Goal: Task Accomplishment & Management: Complete application form

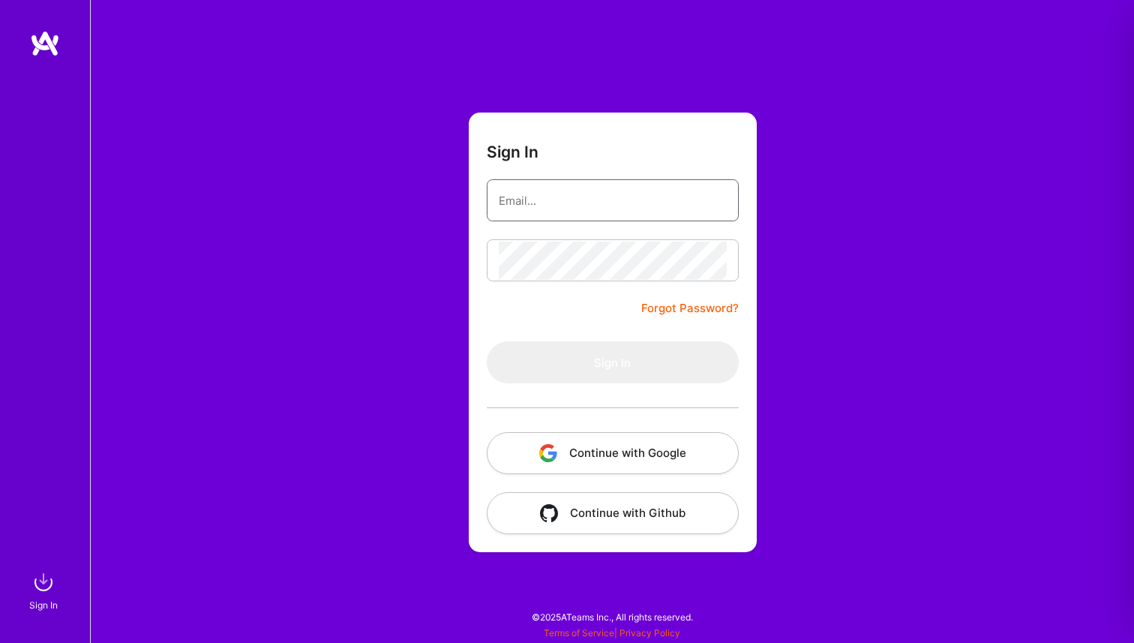
click at [519, 204] on input "email" at bounding box center [613, 200] width 228 height 38
type input "[EMAIL_ADDRESS][DOMAIN_NAME]"
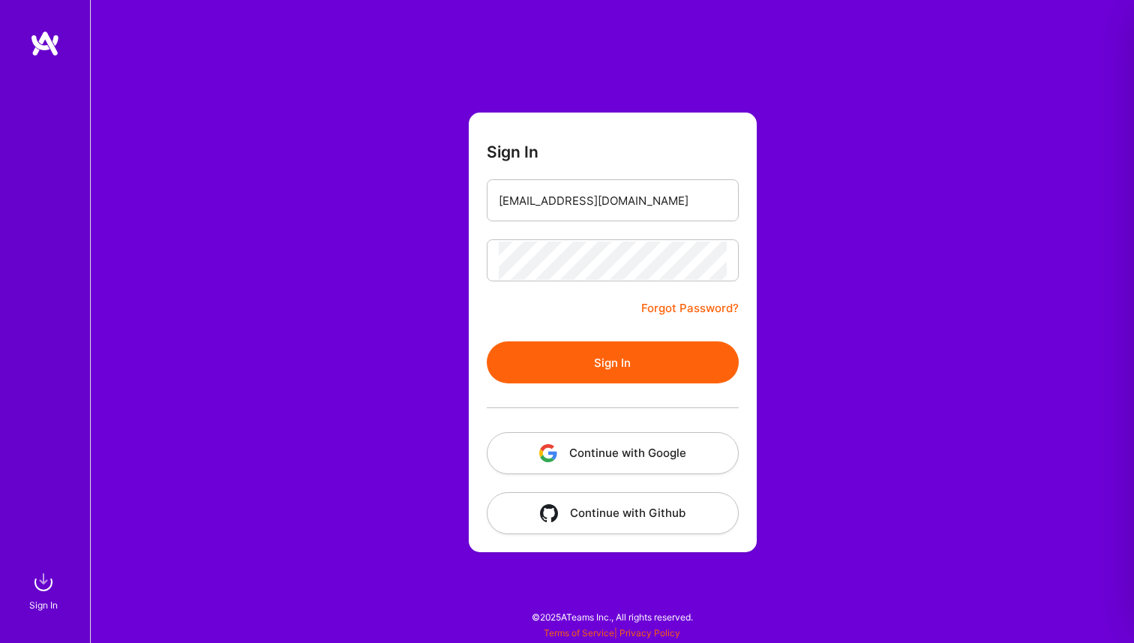
click at [611, 363] on button "Sign In" at bounding box center [613, 362] width 252 height 42
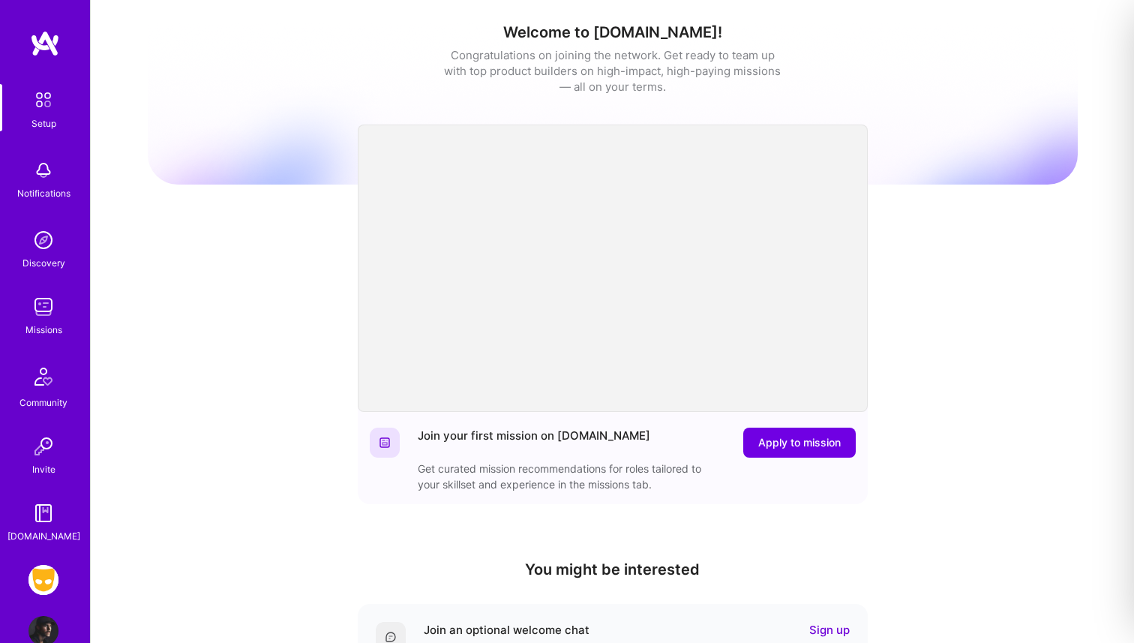
click at [37, 583] on img at bounding box center [43, 580] width 30 height 30
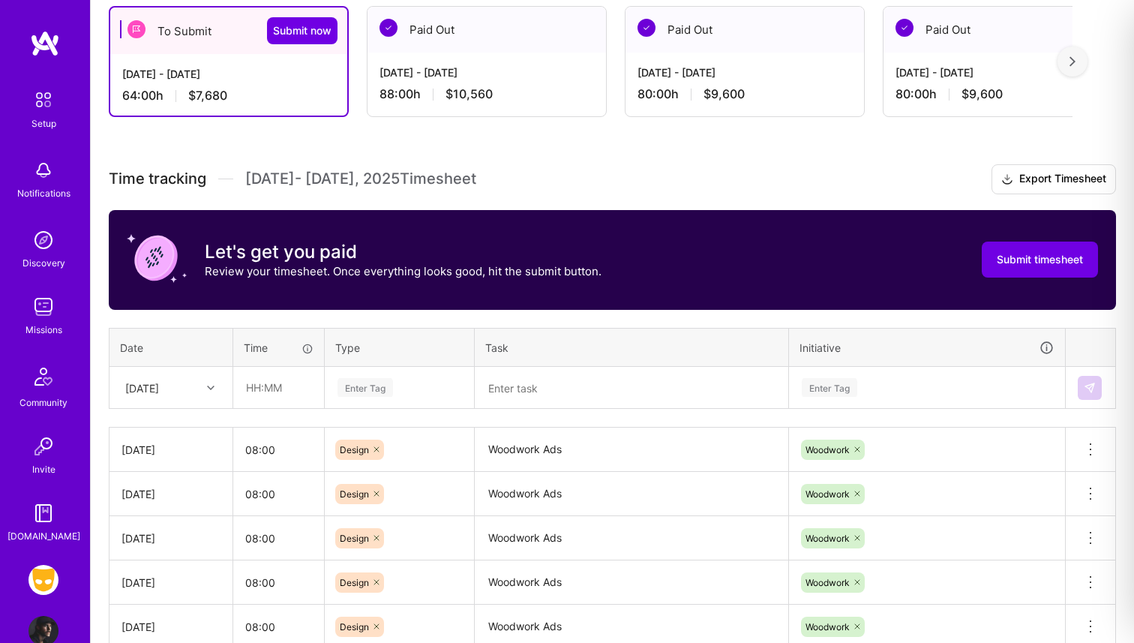
scroll to position [273, 0]
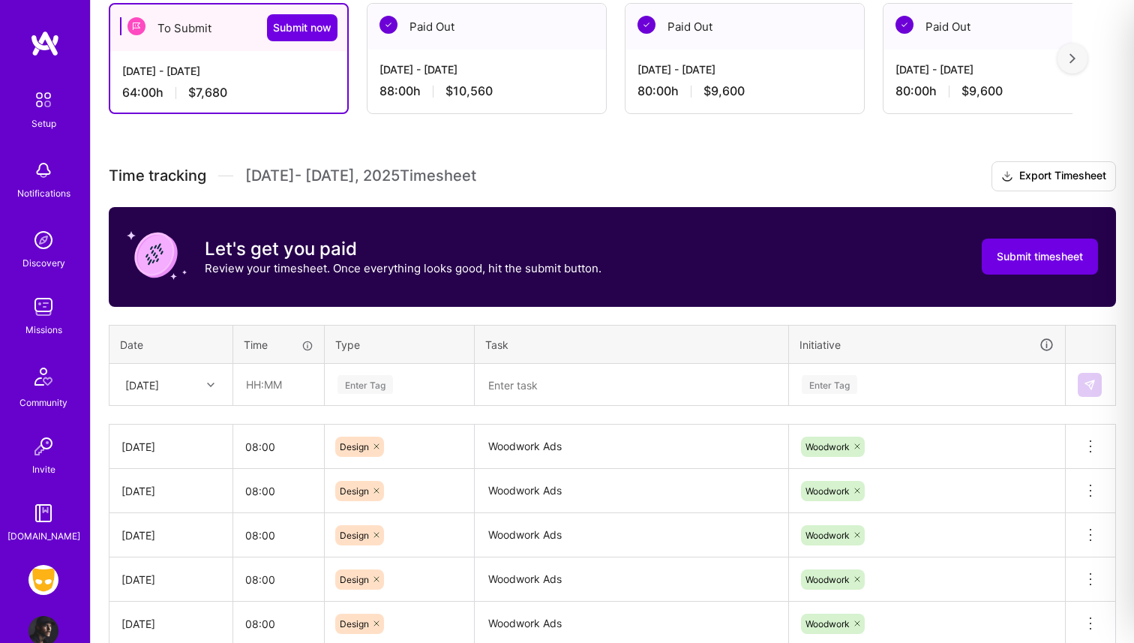
click at [155, 382] on div "[DATE]" at bounding box center [142, 384] width 34 height 16
click at [133, 587] on div "[DATE]" at bounding box center [170, 591] width 121 height 28
click at [263, 389] on input "text" at bounding box center [278, 384] width 89 height 40
type input "08:00"
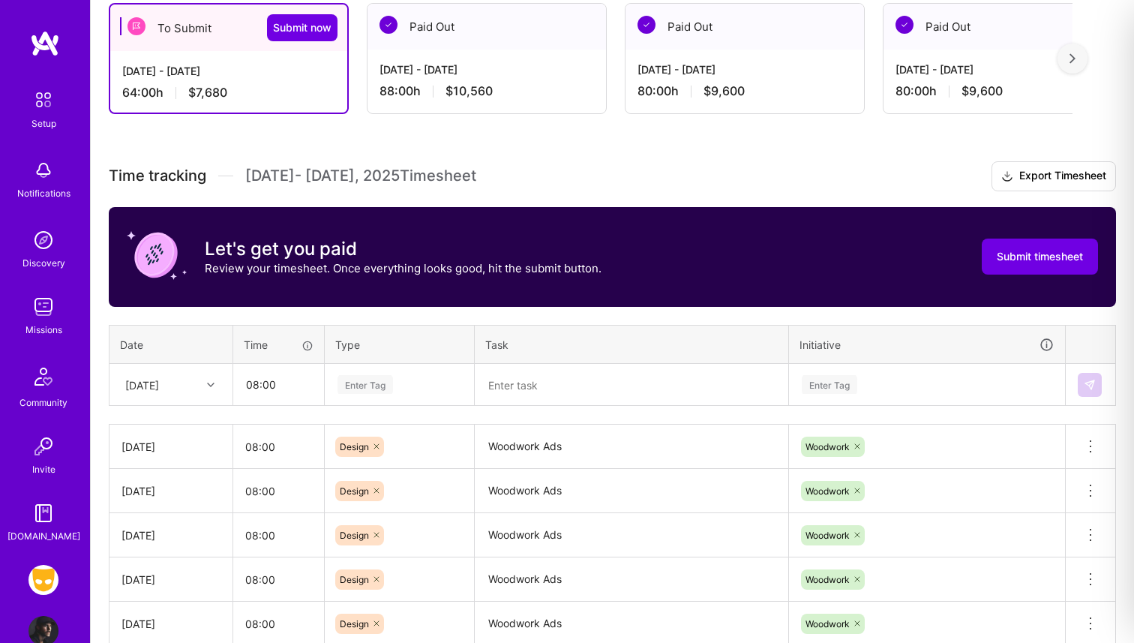
click at [364, 377] on div "Enter Tag" at bounding box center [364, 384] width 55 height 23
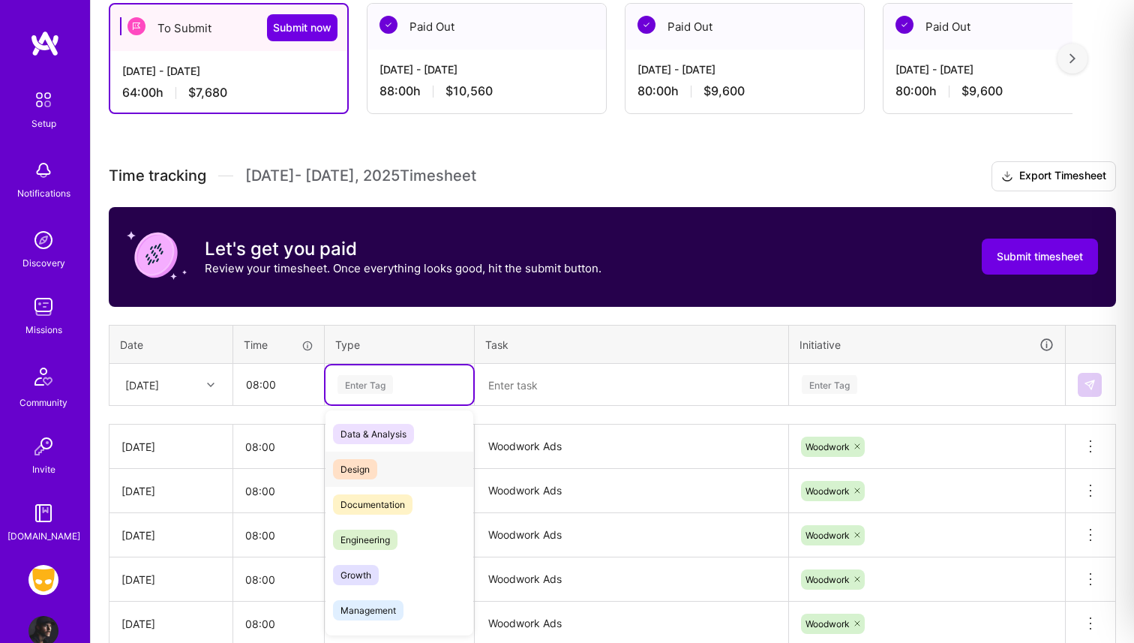
click at [362, 466] on span "Design" at bounding box center [355, 469] width 44 height 20
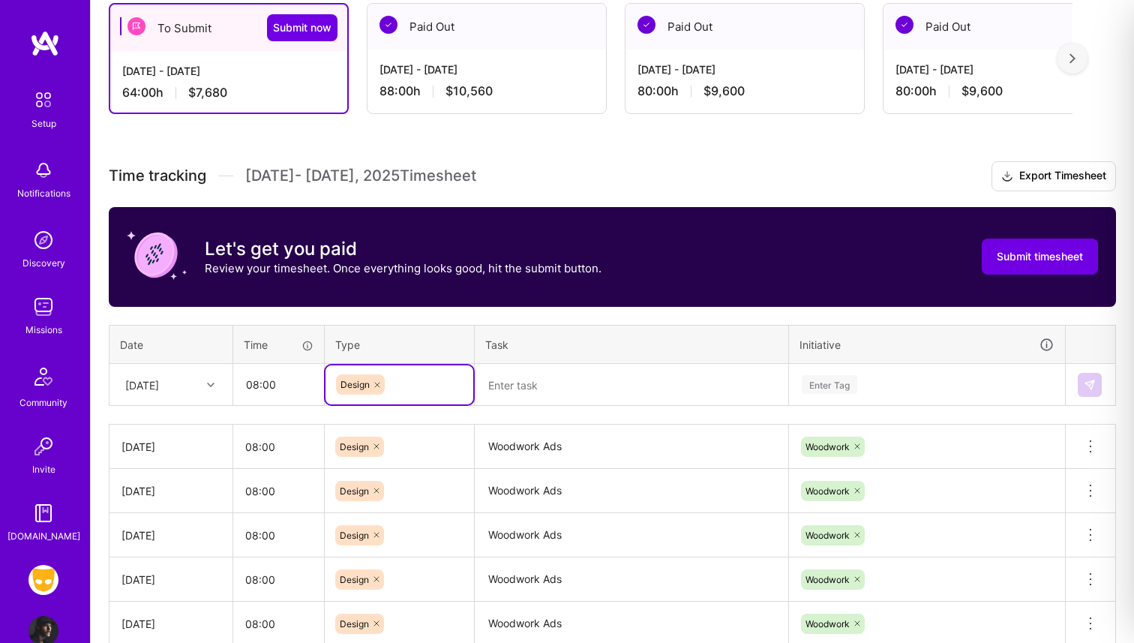
click at [505, 452] on textarea "Woodwork Ads" at bounding box center [631, 446] width 310 height 41
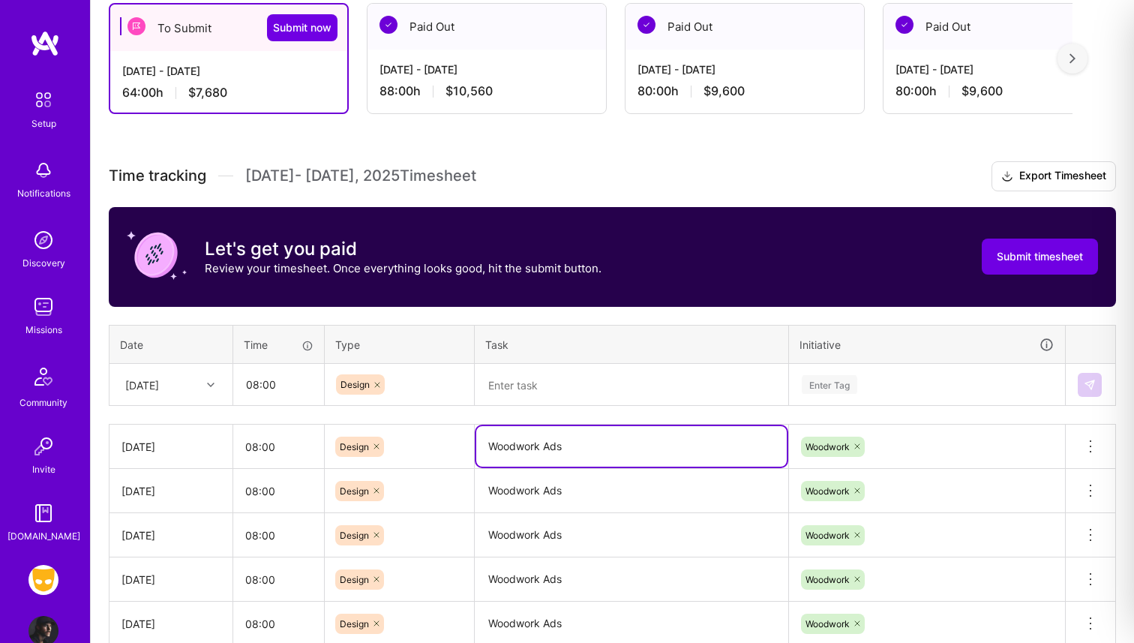
click at [505, 452] on textarea "Woodwork Ads" at bounding box center [631, 446] width 310 height 40
click at [540, 381] on textarea at bounding box center [631, 384] width 310 height 39
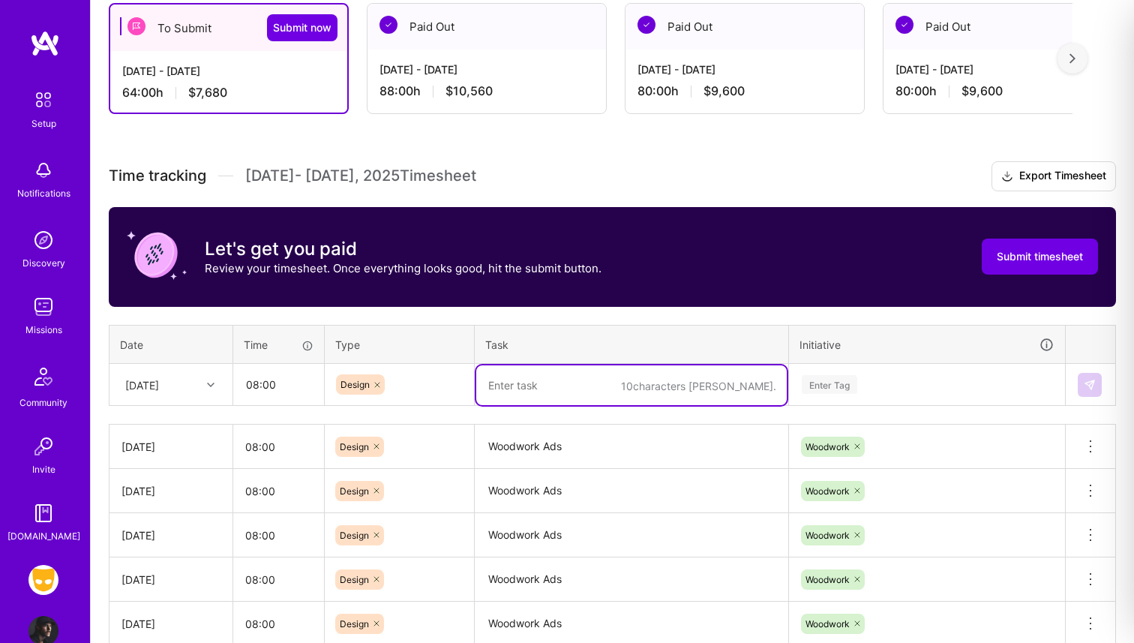
paste textarea "Woodwork Ads"
type textarea "Woodwork Ads"
click at [817, 387] on div "Enter Tag" at bounding box center [927, 384] width 274 height 39
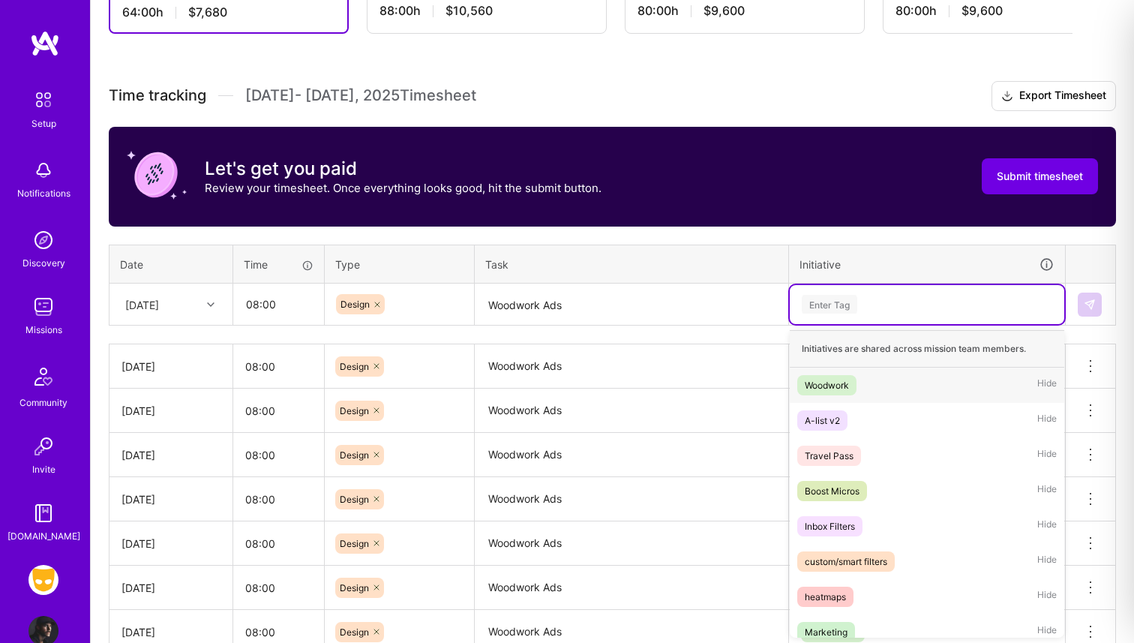
click at [825, 385] on div "Woodwork" at bounding box center [827, 385] width 44 height 16
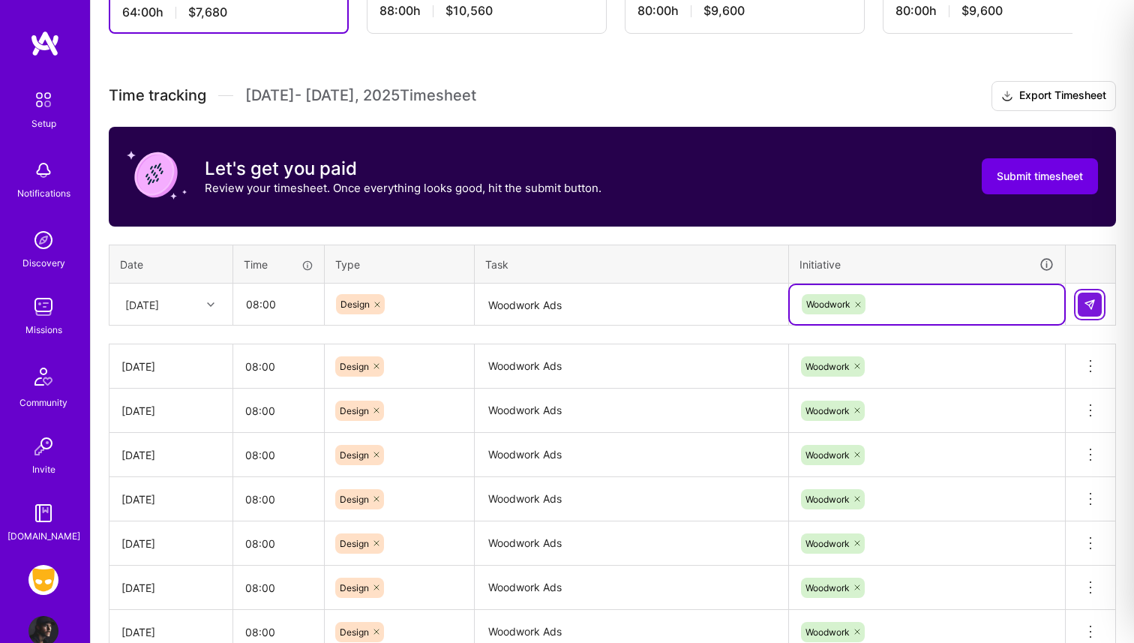
click at [1085, 307] on img at bounding box center [1090, 304] width 12 height 12
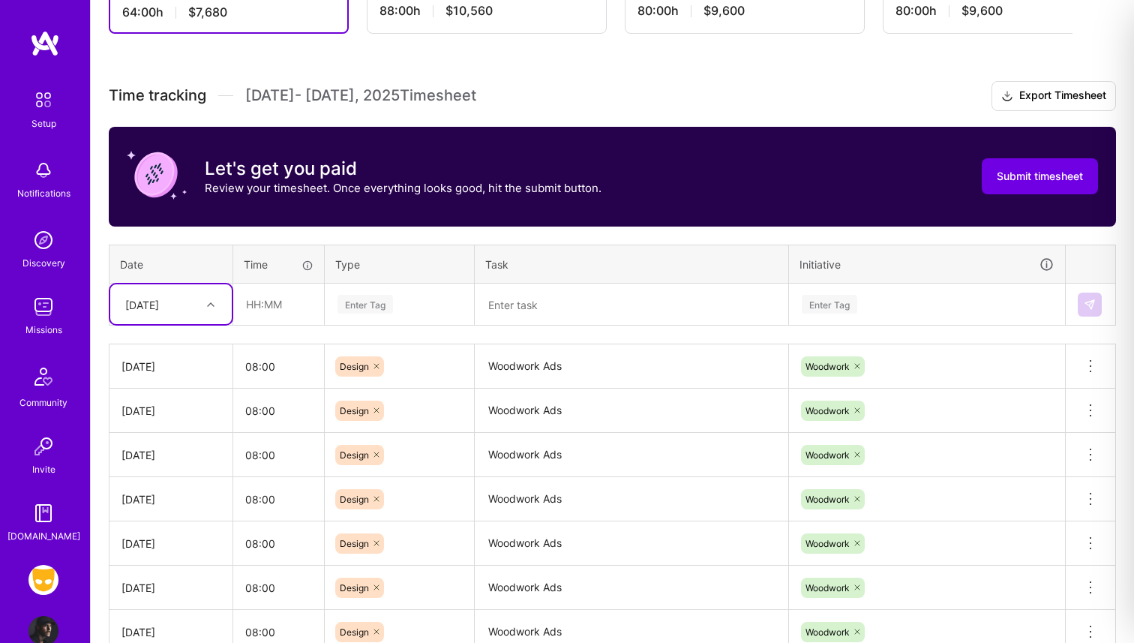
click at [158, 309] on div "[DATE]" at bounding box center [142, 304] width 34 height 16
click at [154, 505] on div "[DATE]" at bounding box center [170, 510] width 121 height 28
click at [280, 304] on input "text" at bounding box center [278, 304] width 89 height 40
type input "08:00"
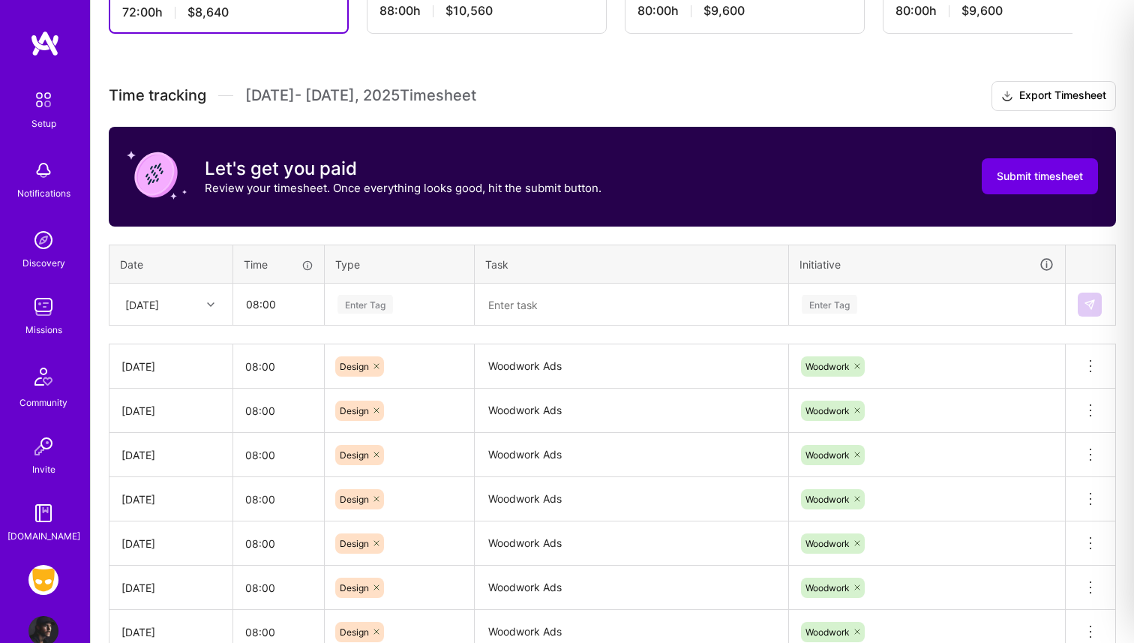
click at [375, 304] on div "Enter Tag" at bounding box center [364, 303] width 55 height 23
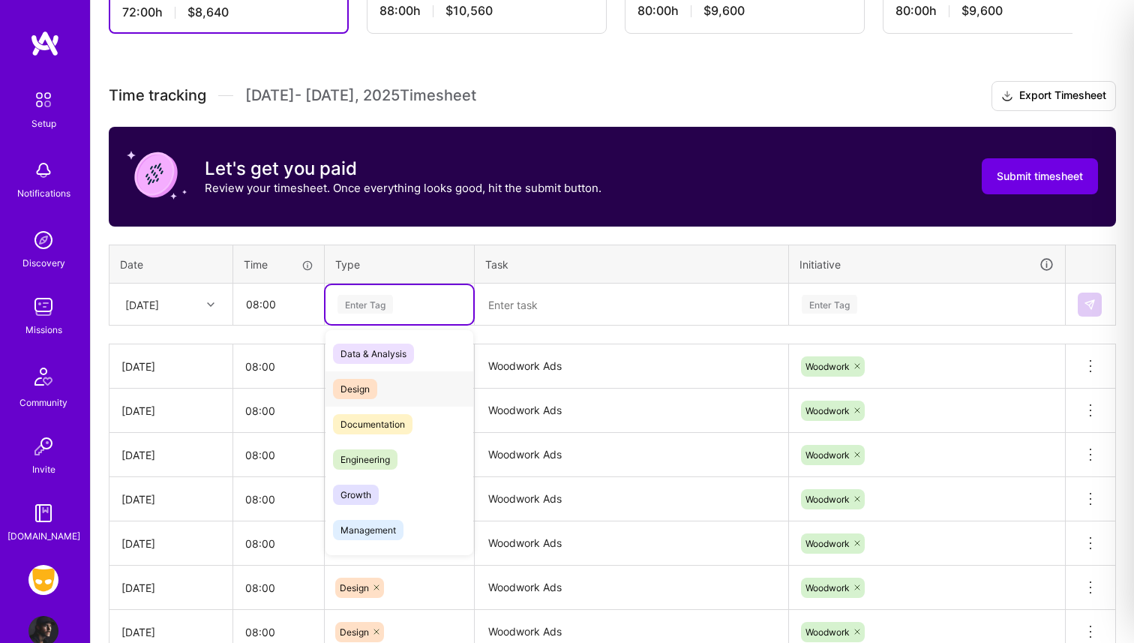
click at [368, 390] on span "Design" at bounding box center [355, 389] width 44 height 20
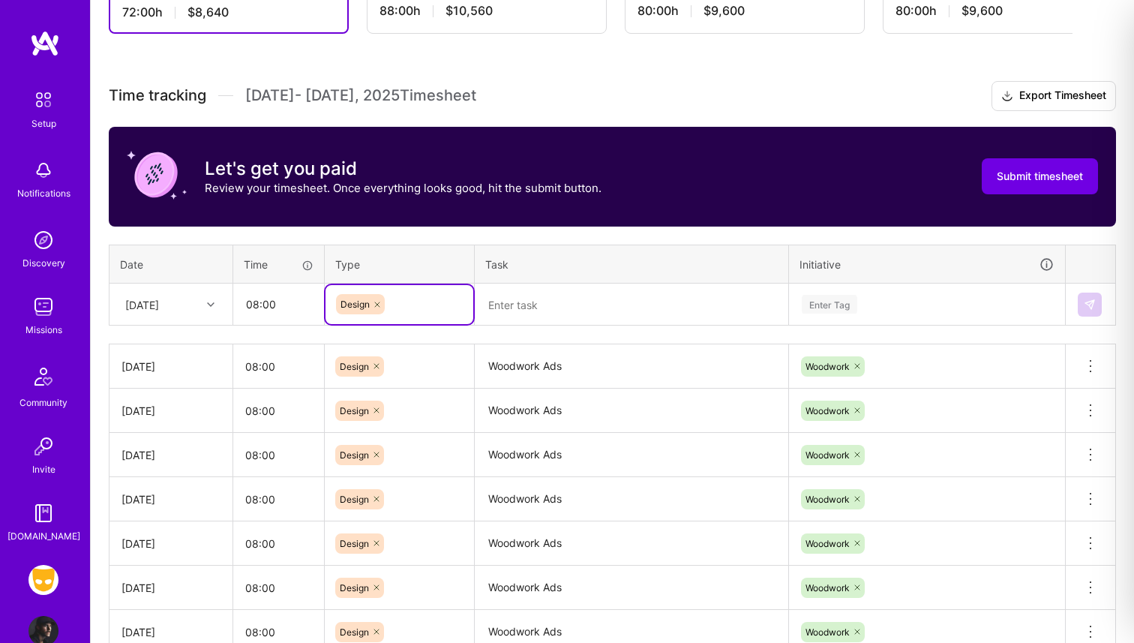
click at [517, 307] on textarea at bounding box center [631, 305] width 310 height 40
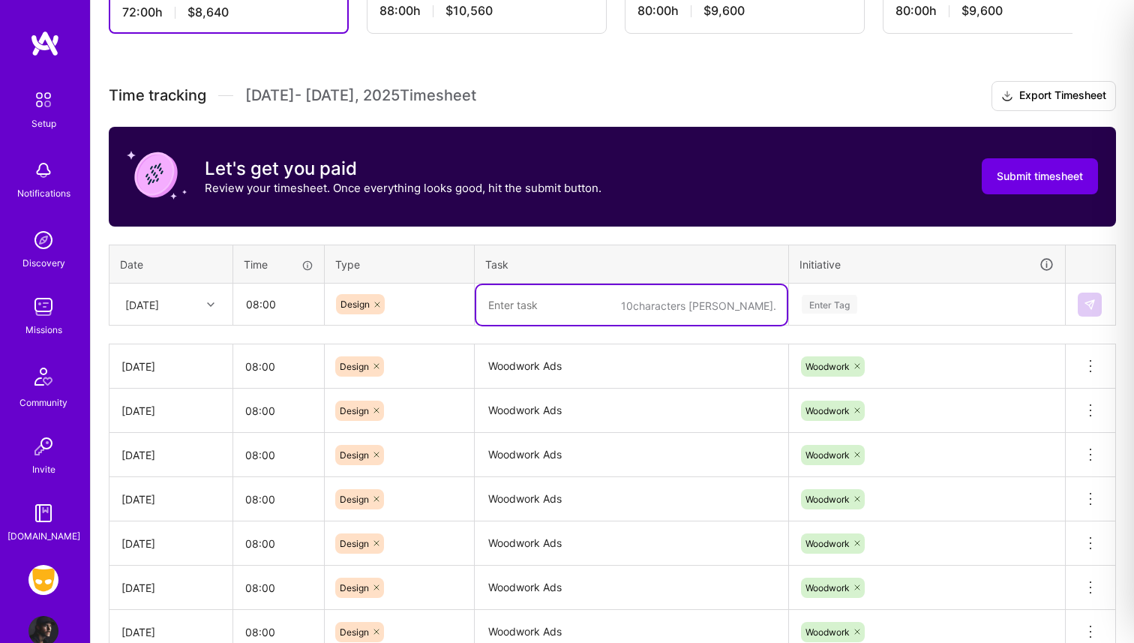
paste textarea "Woodwork Ads"
type textarea "Woodwork Ads"
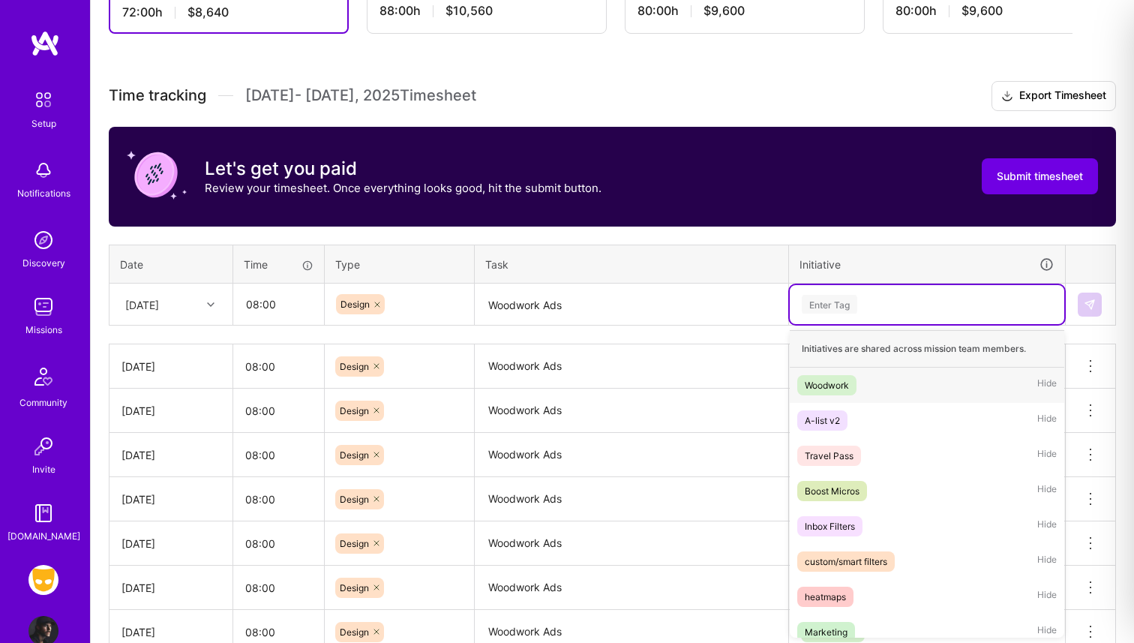
click at [840, 302] on div "Enter Tag" at bounding box center [829, 303] width 55 height 23
click at [834, 386] on div "Woodwork" at bounding box center [827, 385] width 44 height 16
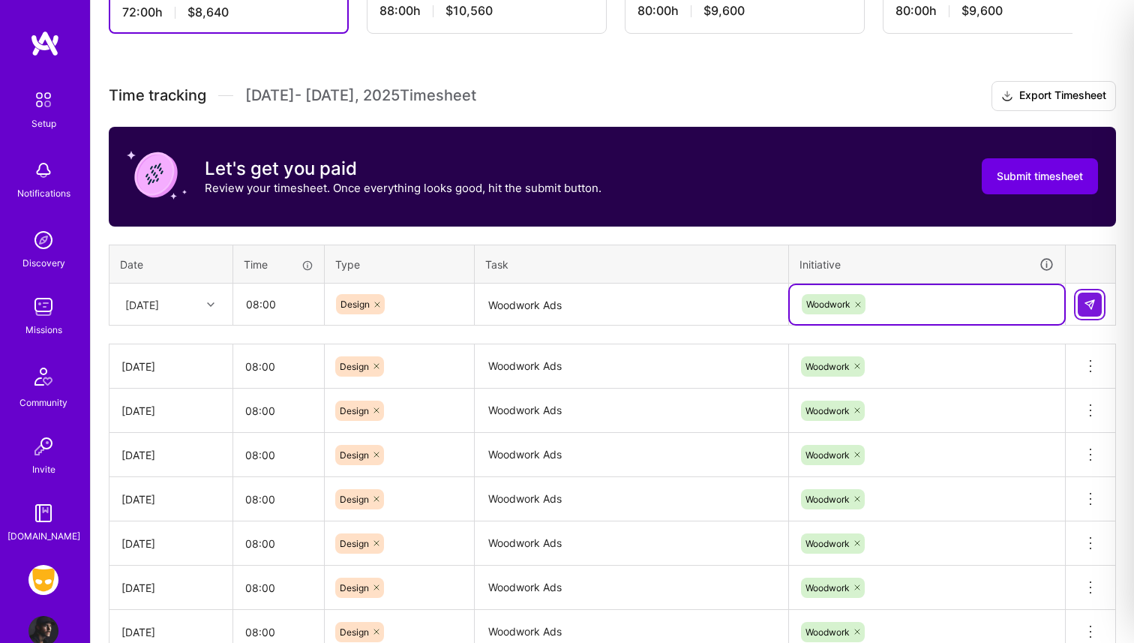
click at [1088, 307] on img at bounding box center [1090, 304] width 12 height 12
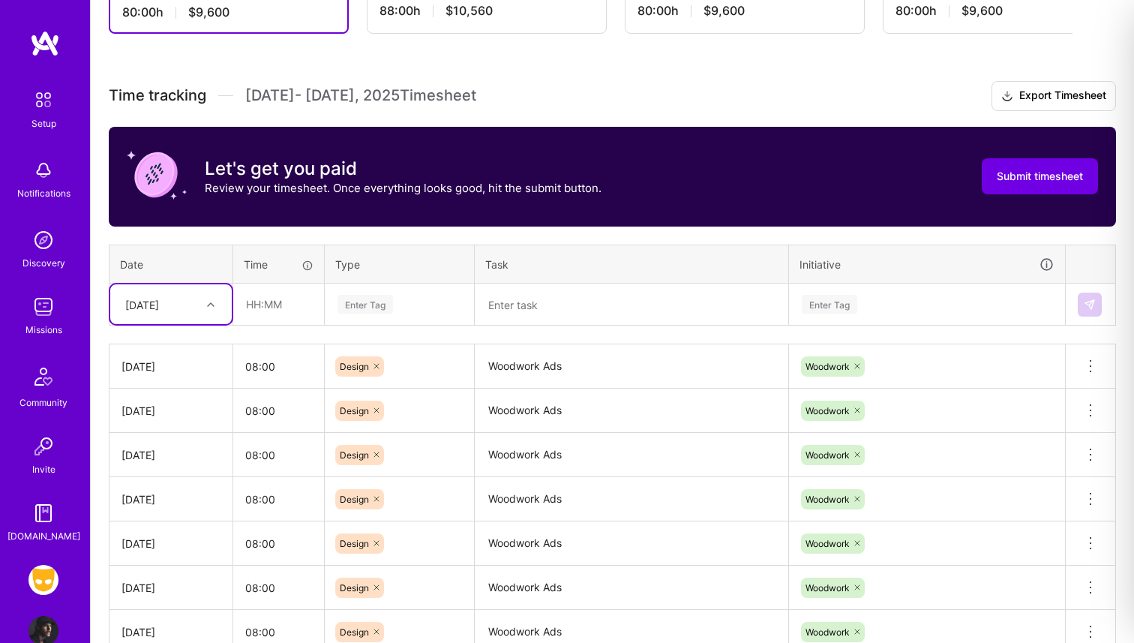
click at [152, 308] on div "[DATE]" at bounding box center [142, 304] width 34 height 16
click at [154, 534] on div "[DATE]" at bounding box center [170, 538] width 121 height 28
click at [261, 301] on input "text" at bounding box center [278, 304] width 89 height 40
type input "08:00"
click at [370, 305] on div "Enter Tag" at bounding box center [364, 303] width 55 height 23
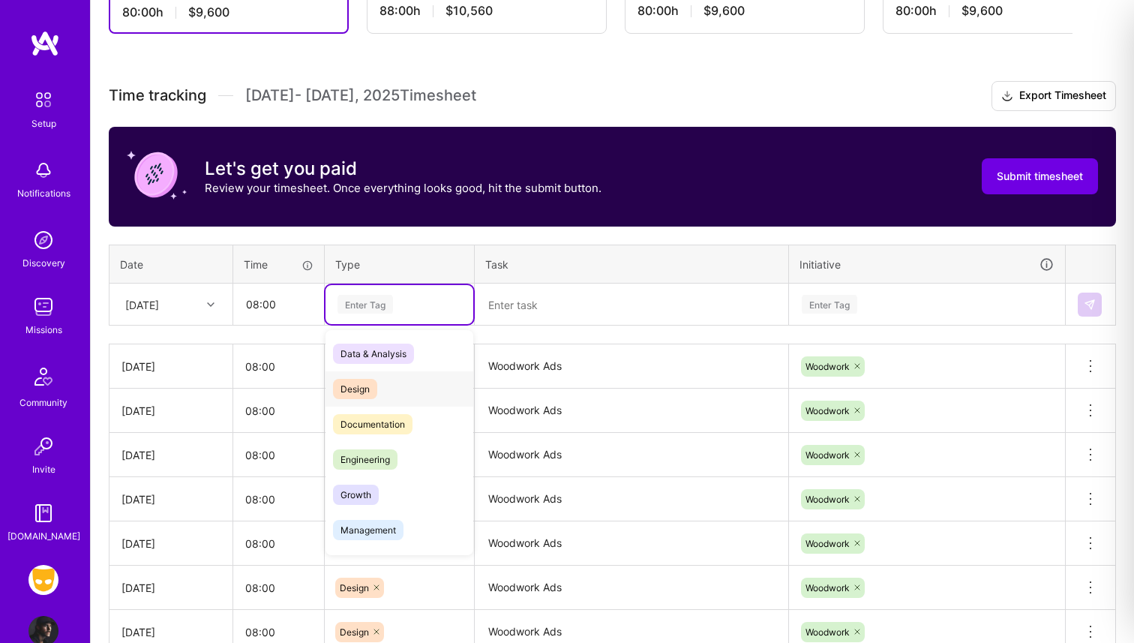
click at [370, 388] on span "Design" at bounding box center [355, 389] width 44 height 20
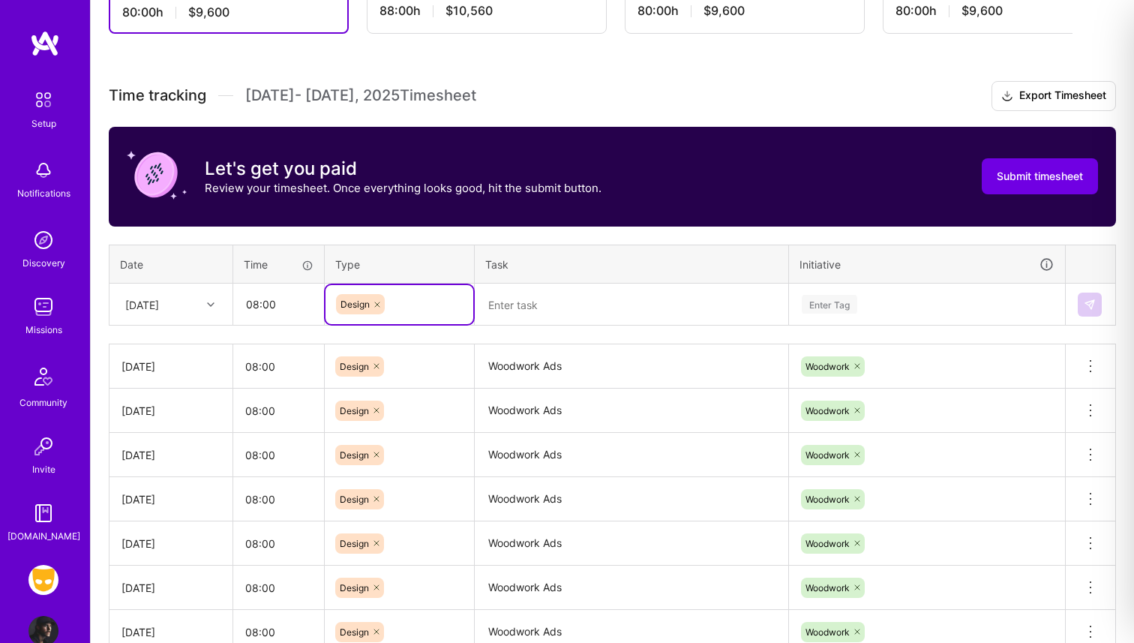
click at [507, 305] on textarea at bounding box center [631, 305] width 310 height 40
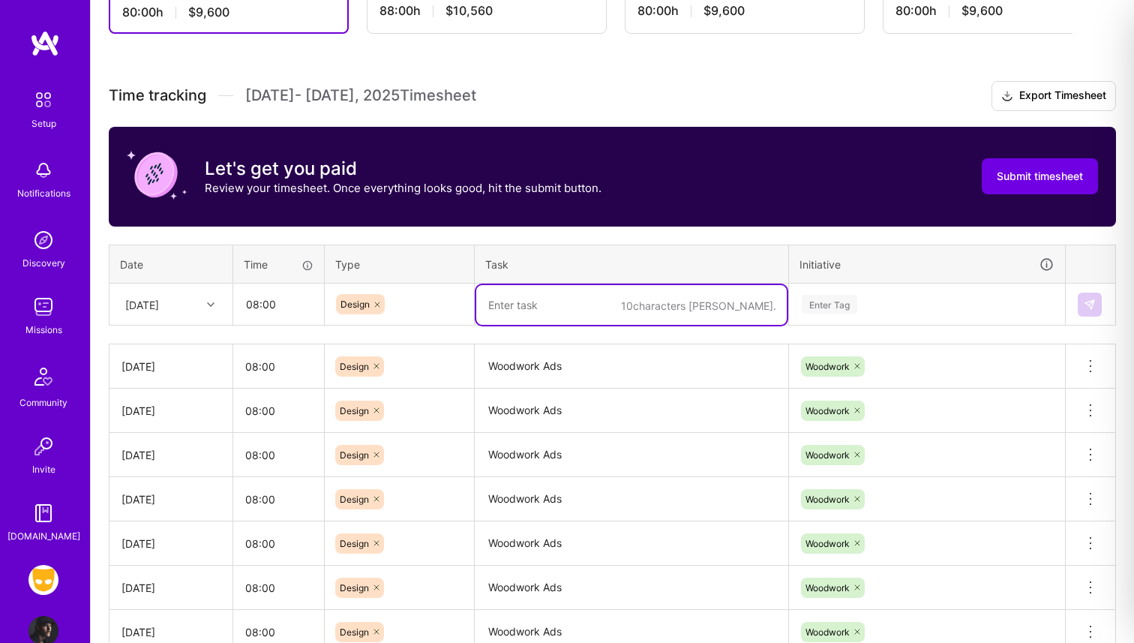
paste textarea "Woodwork Ads"
type textarea "Woodwork Ads"
click at [827, 313] on div "Enter Tag" at bounding box center [829, 303] width 55 height 23
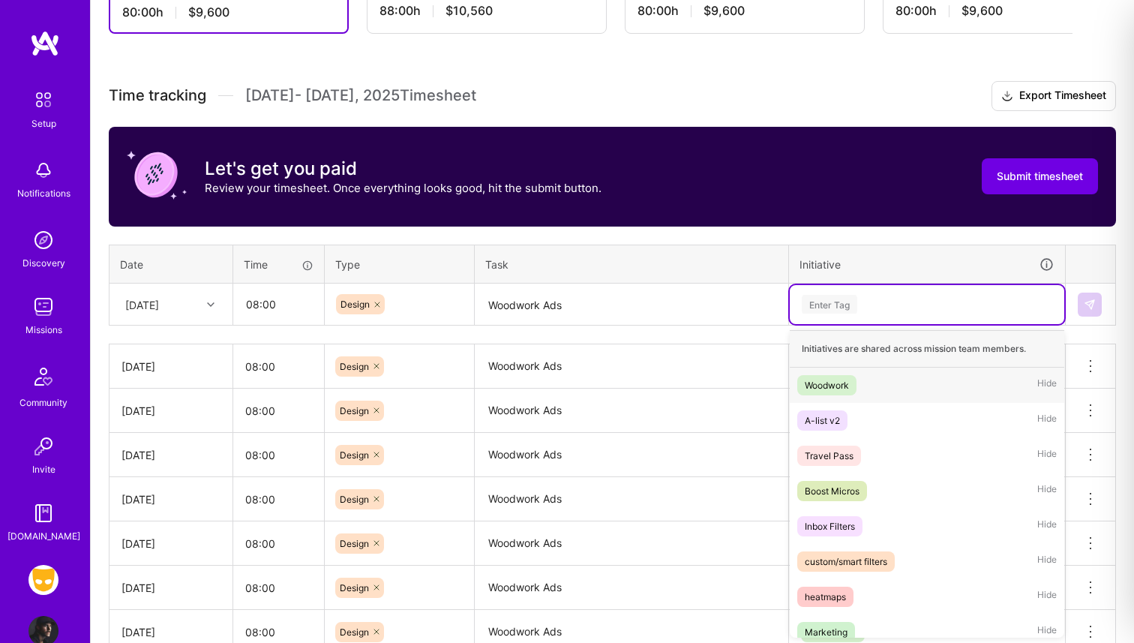
click at [826, 379] on div "Woodwork" at bounding box center [827, 385] width 44 height 16
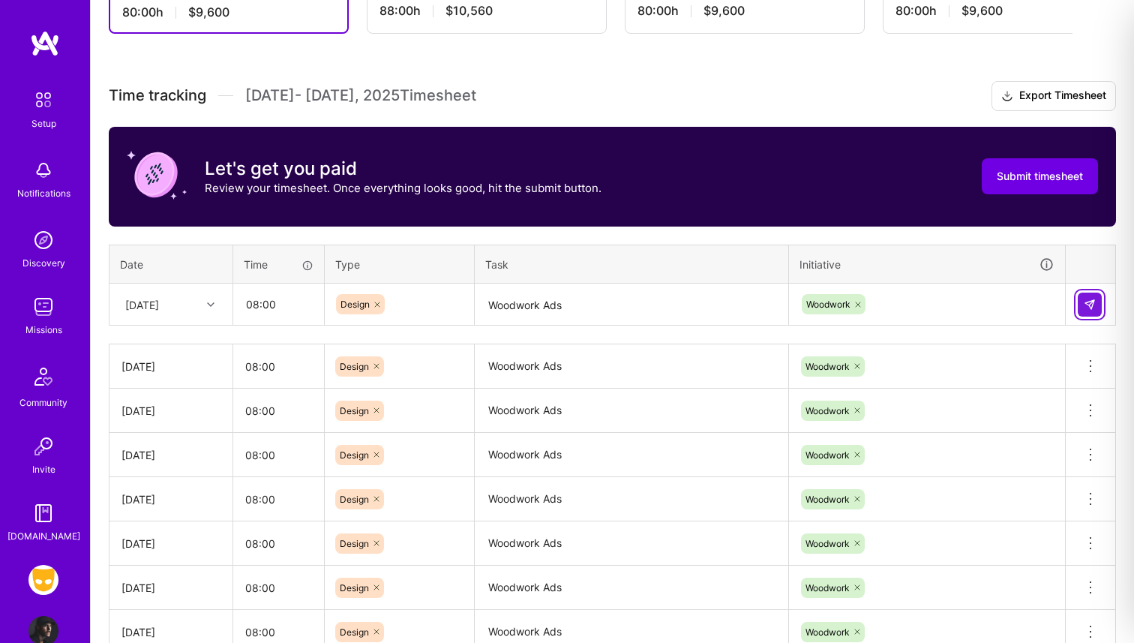
click at [1091, 302] on img at bounding box center [1090, 304] width 12 height 12
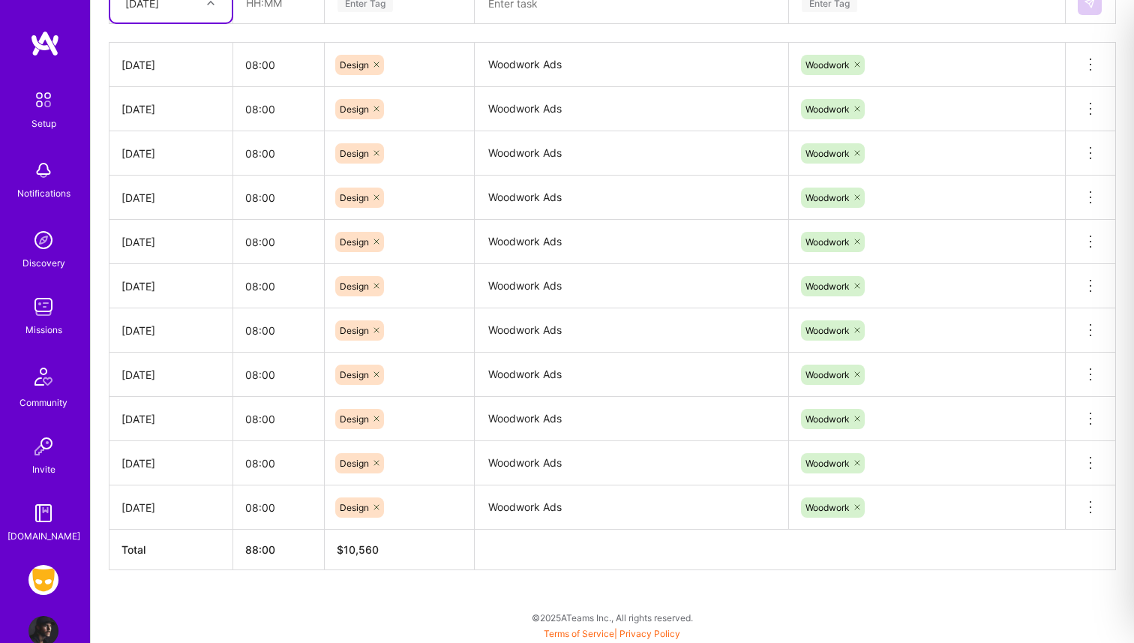
scroll to position [0, 0]
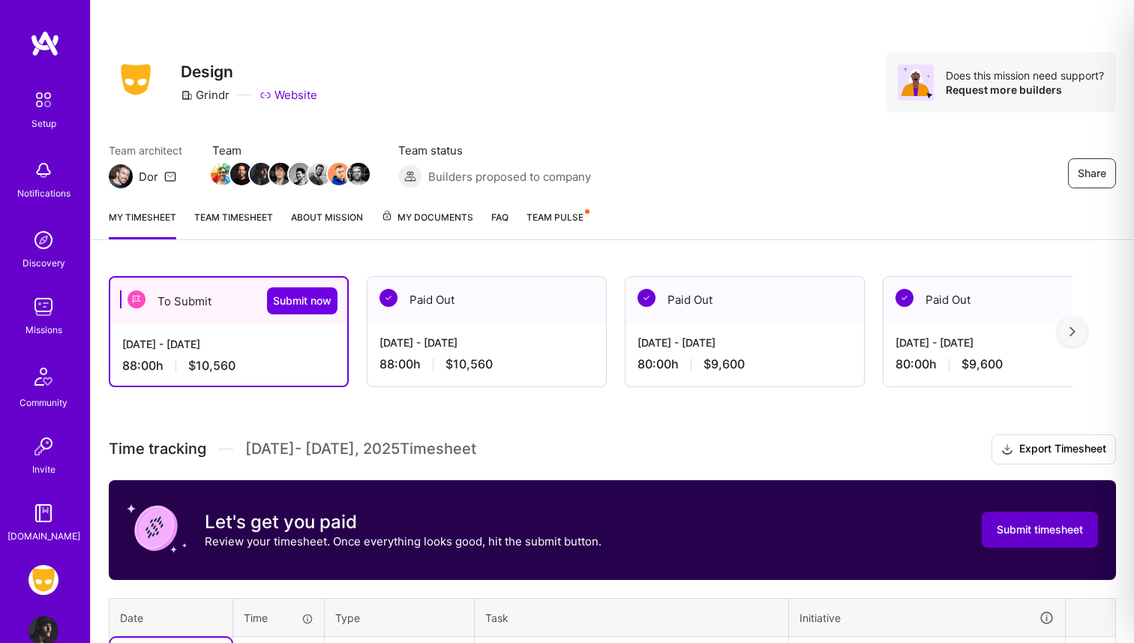
click at [1017, 525] on span "Submit timesheet" at bounding box center [1040, 529] width 86 height 15
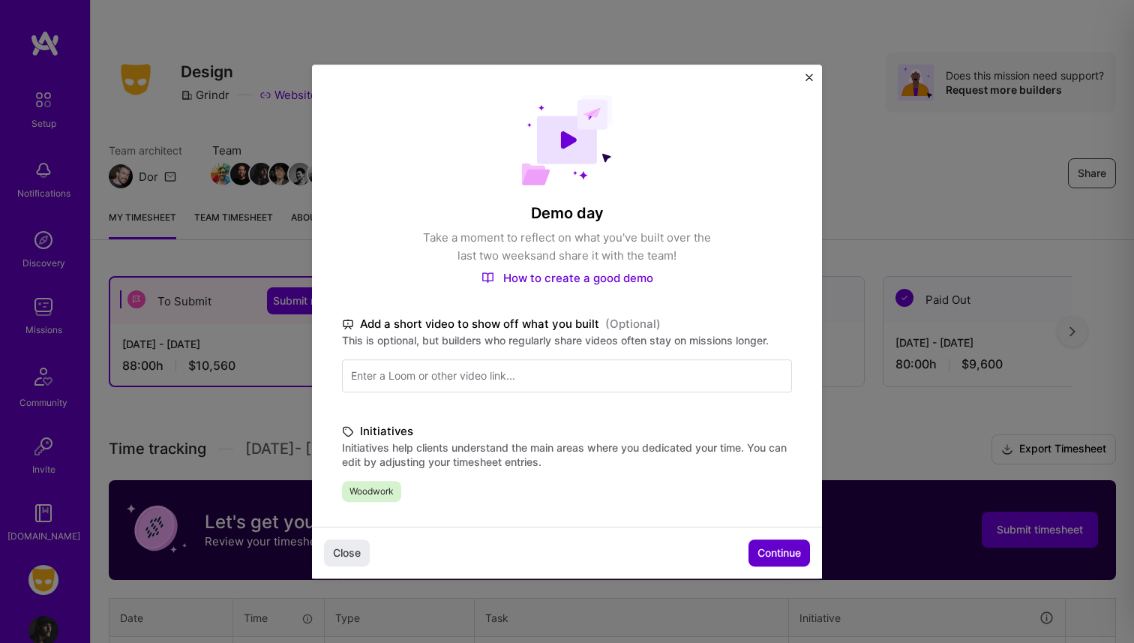
click at [765, 553] on span "Continue" at bounding box center [778, 552] width 43 height 15
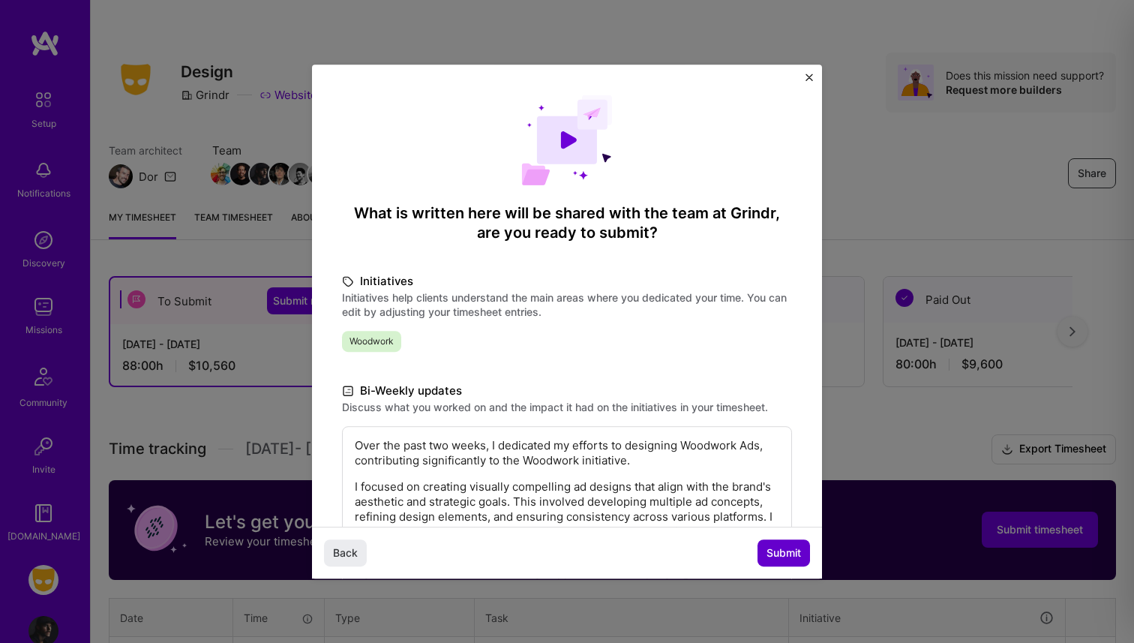
click at [775, 548] on span "Submit" at bounding box center [783, 552] width 34 height 15
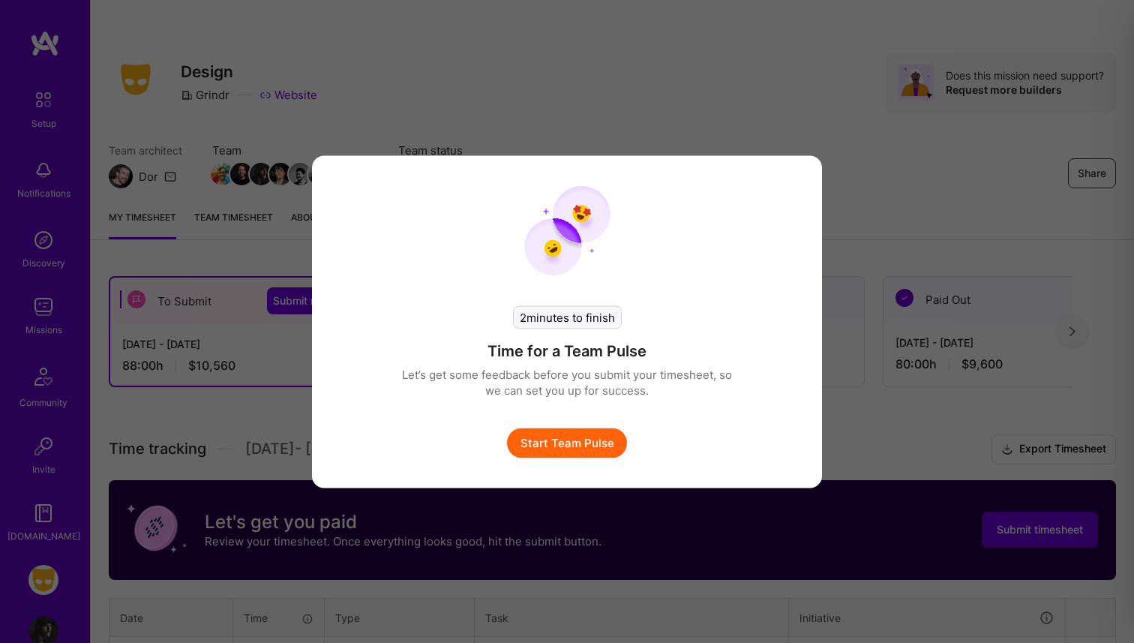
click at [600, 439] on button "Start Team Pulse" at bounding box center [567, 442] width 120 height 30
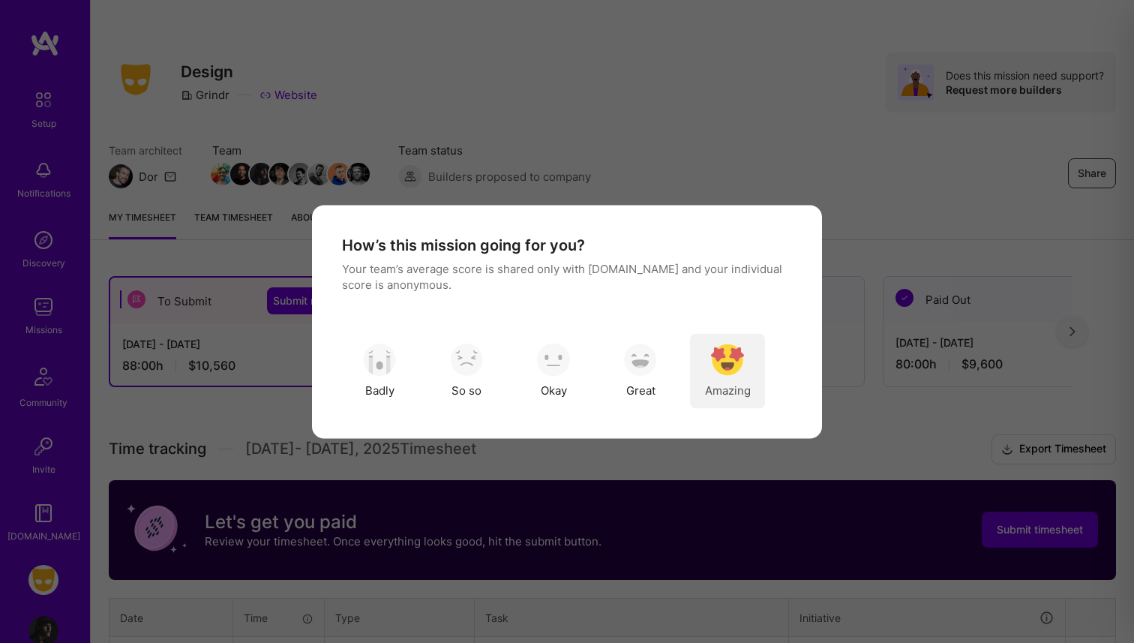
click at [706, 358] on div "Amazing" at bounding box center [727, 370] width 75 height 75
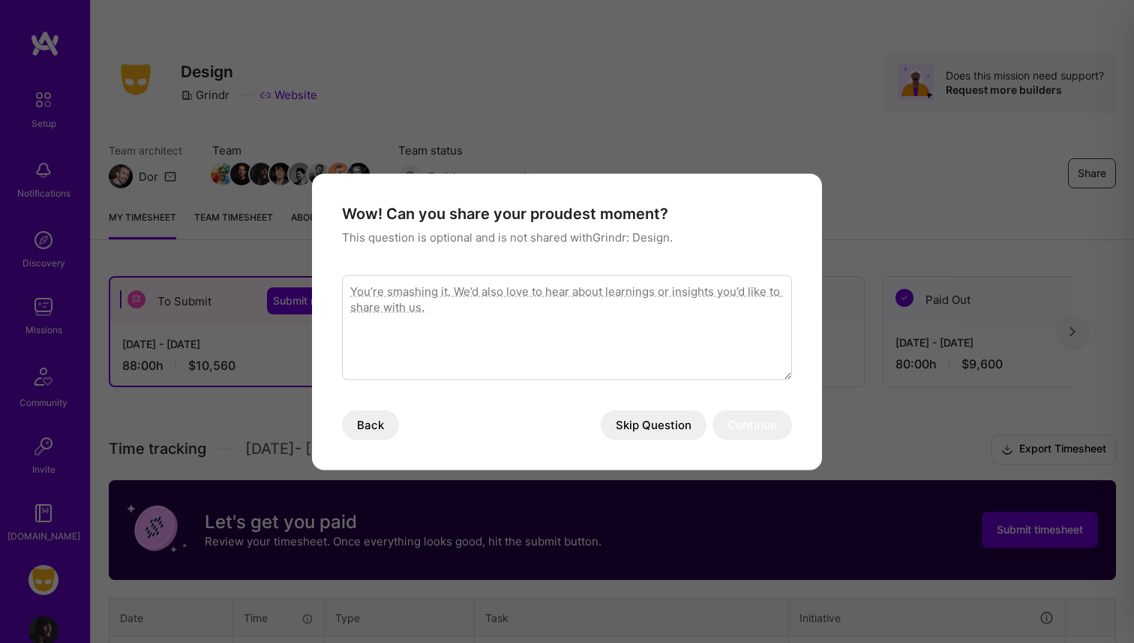
click at [631, 421] on button "Skip Question" at bounding box center [654, 424] width 106 height 30
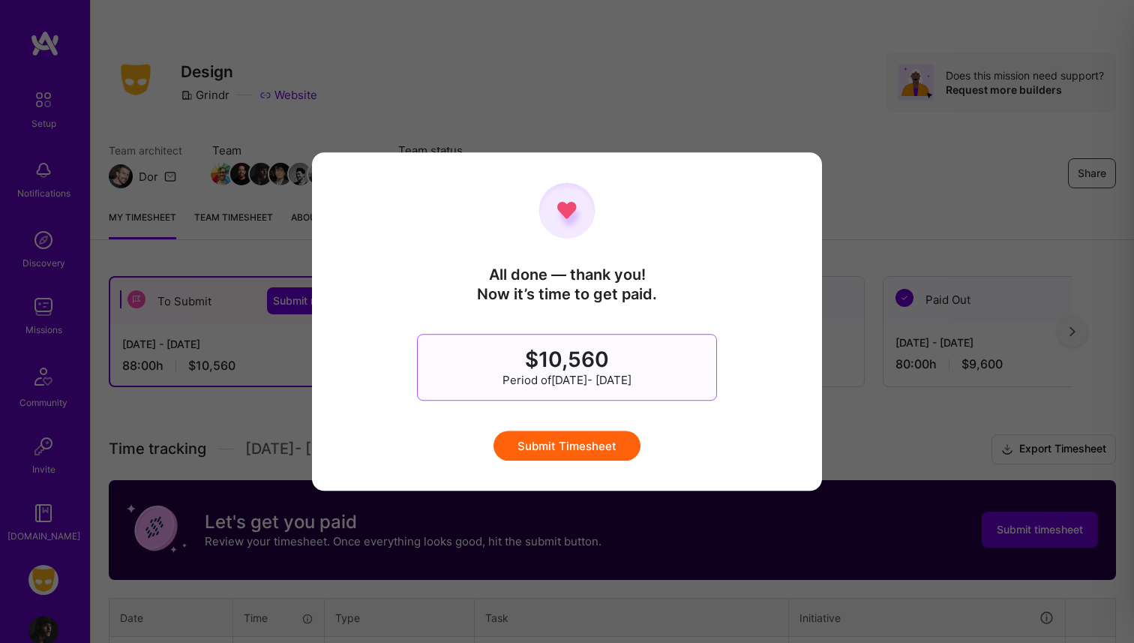
click at [605, 442] on button "Submit Timesheet" at bounding box center [566, 445] width 147 height 30
